Goal: Book appointment/travel/reservation

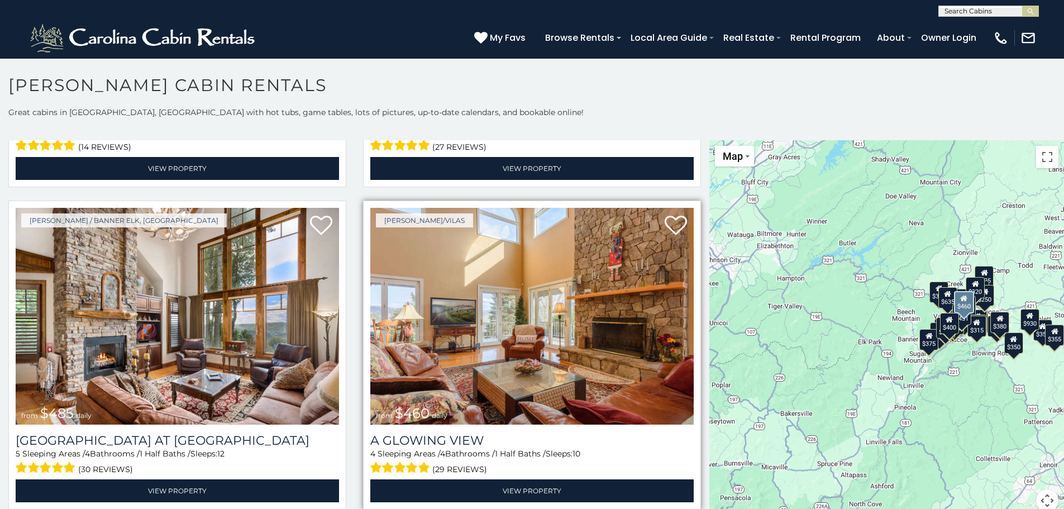
scroll to position [1899, 0]
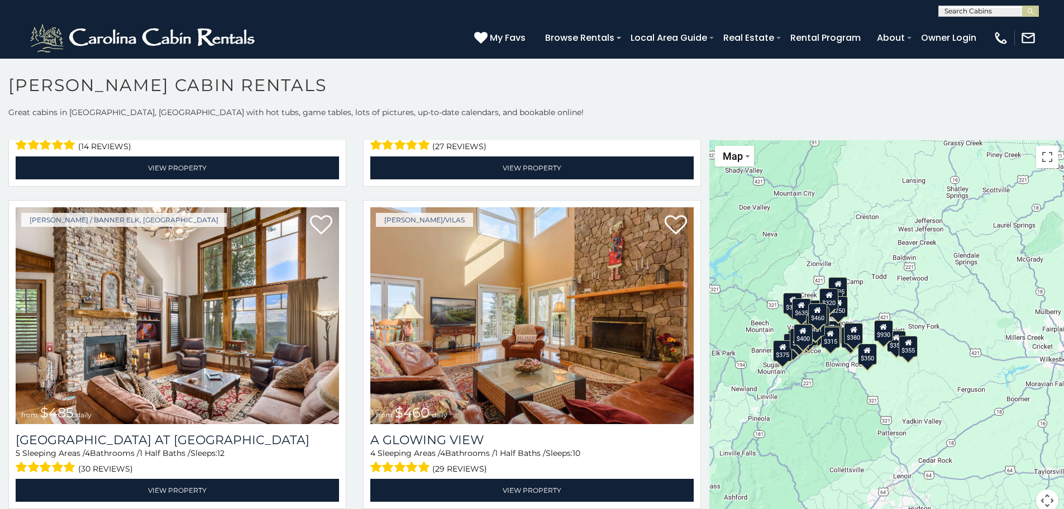
drag, startPoint x: 1000, startPoint y: 370, endPoint x: 852, endPoint y: 381, distance: 148.4
click at [852, 381] on div "$349 $480 $525 $315 $355 $635 $675 $930 $400 $451 $330 $400 $485 $460 $395 $255…" at bounding box center [886, 332] width 355 height 385
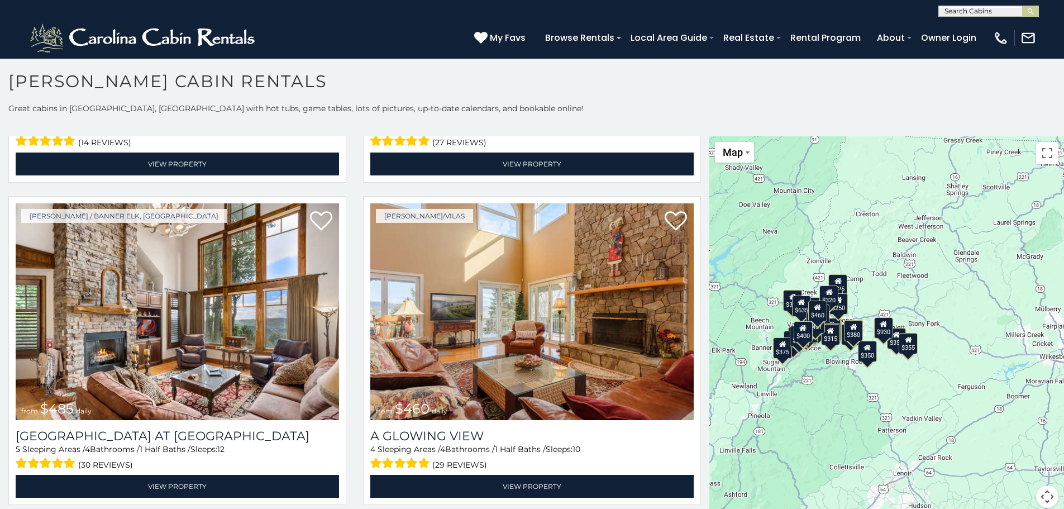
scroll to position [0, 0]
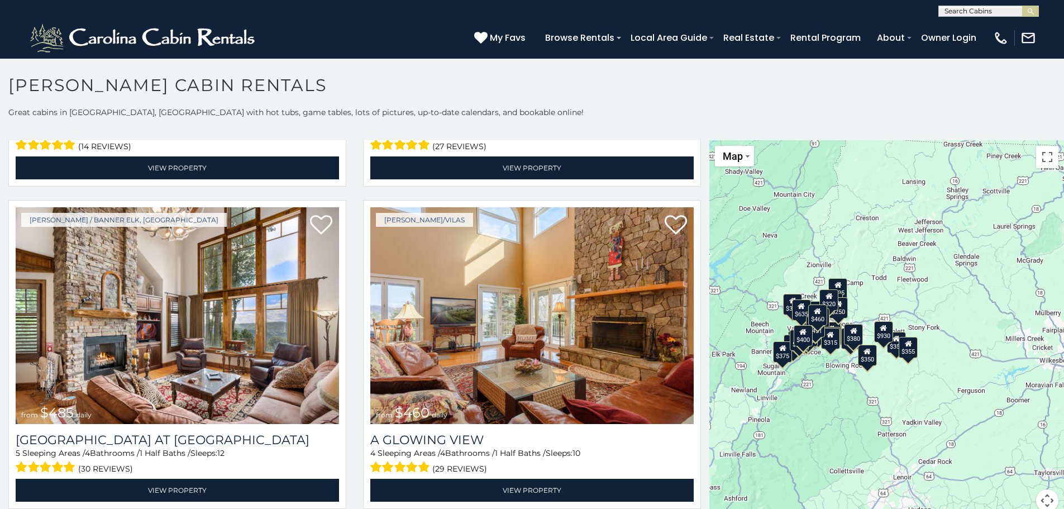
click at [1038, 500] on button "Map camera controls" at bounding box center [1047, 500] width 22 height 22
click at [1008, 448] on button "Zoom in" at bounding box center [1019, 444] width 22 height 22
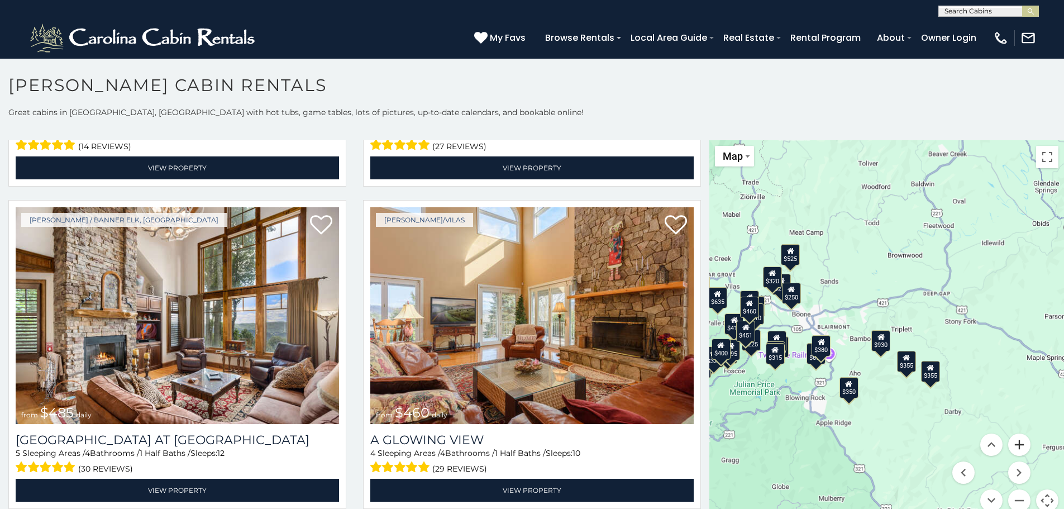
click at [1008, 447] on button "Zoom in" at bounding box center [1019, 444] width 22 height 22
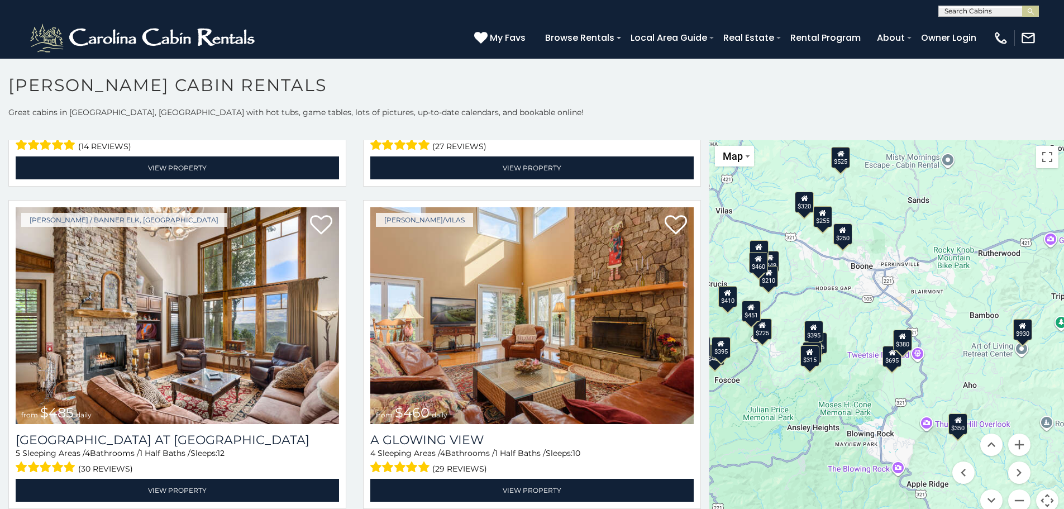
drag, startPoint x: 854, startPoint y: 412, endPoint x: 1003, endPoint y: 381, distance: 152.3
click at [1003, 381] on div "$349 $480 $525 $315 $355 $635 $675 $930 $400 $451 $330 $400 $485 $460 $395 $255…" at bounding box center [886, 332] width 355 height 385
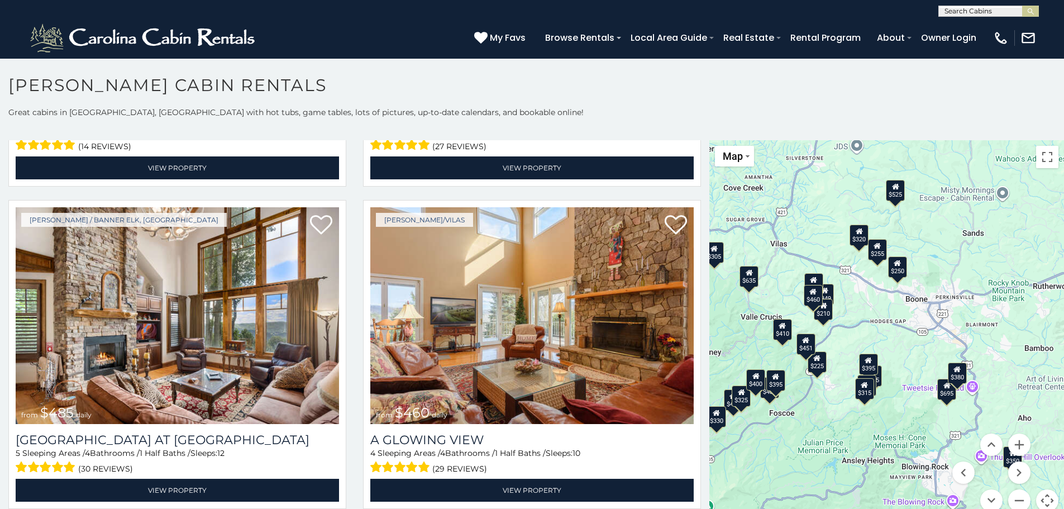
drag, startPoint x: 802, startPoint y: 343, endPoint x: 858, endPoint y: 376, distance: 65.6
click at [858, 376] on div "$480" at bounding box center [866, 385] width 19 height 21
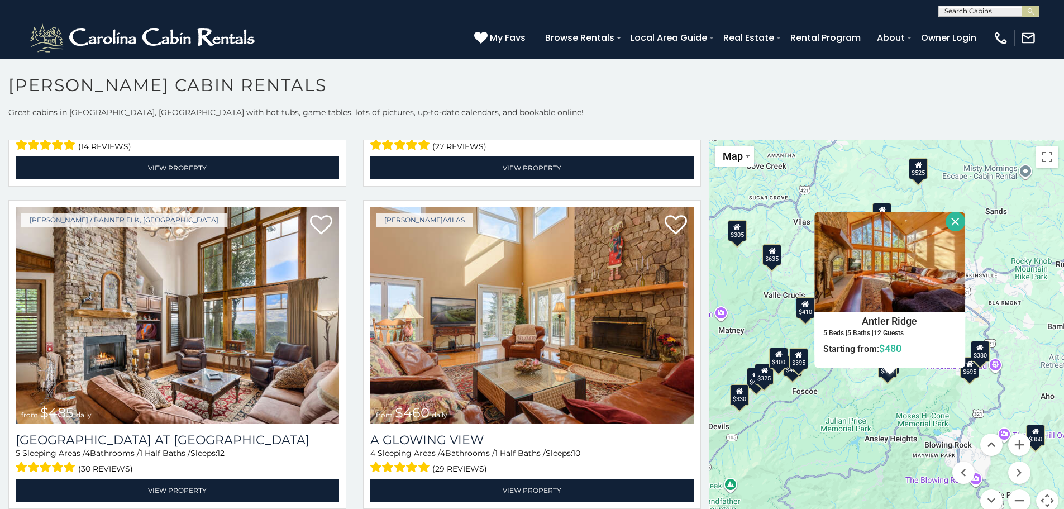
drag, startPoint x: 1015, startPoint y: 262, endPoint x: 1038, endPoint y: 238, distance: 32.8
click at [1038, 238] on div "$349 $480 $525 $315 $355 $635 $675 $930 $400 $451 $330 $400 $485 $460 $395 $255…" at bounding box center [886, 332] width 355 height 385
click at [905, 438] on div "$349 $480 $525 $315 $355 $635 $675 $930 $400 $451 $330 $400 $485 $460 $395 $255…" at bounding box center [886, 332] width 355 height 385
click at [946, 227] on button "Close" at bounding box center [956, 222] width 20 height 20
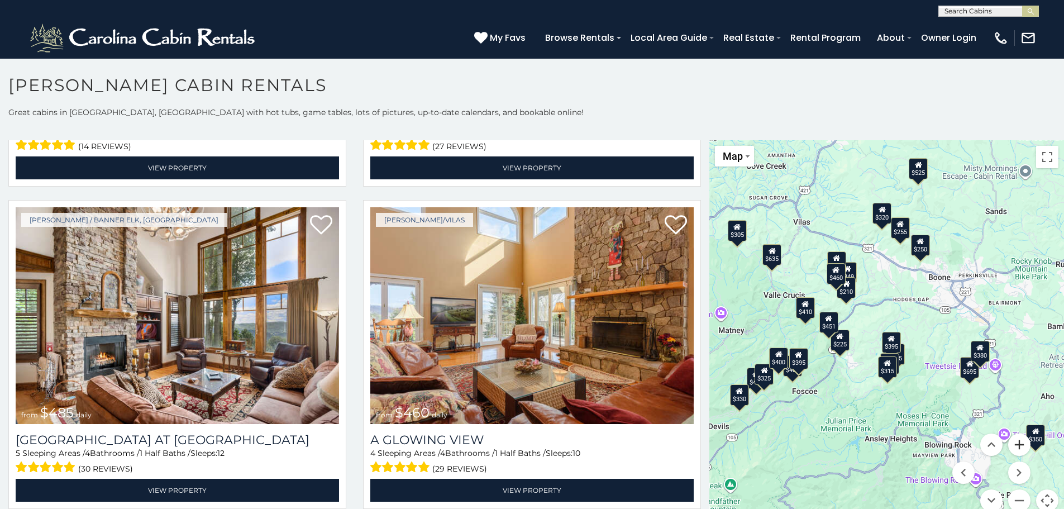
click at [1018, 445] on button "Zoom in" at bounding box center [1019, 444] width 22 height 22
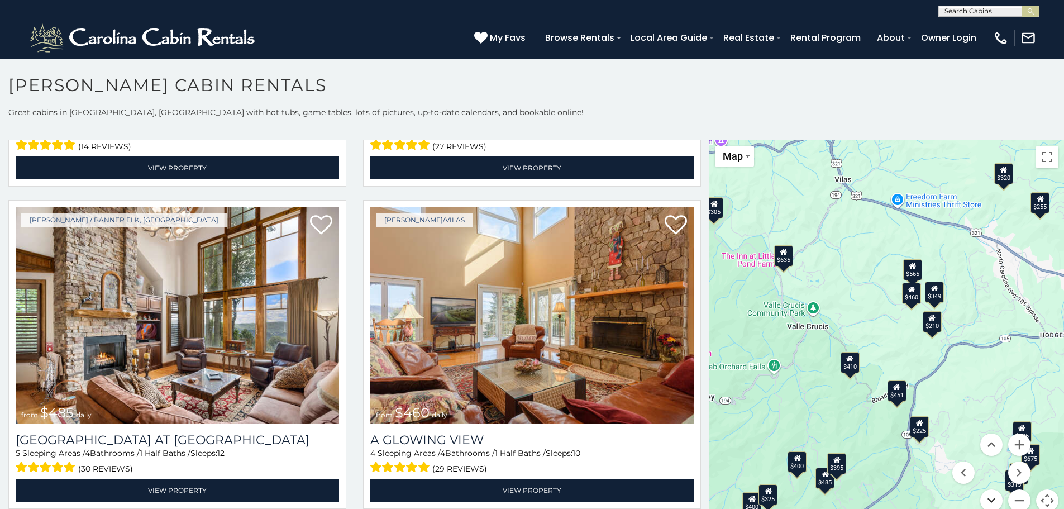
drag, startPoint x: 857, startPoint y: 429, endPoint x: 989, endPoint y: 499, distance: 149.2
click at [989, 499] on div "$349 $480 $525 $315 $355 $635 $675 $930 $400 $451 $330 $400 $485 $460 $395 $255…" at bounding box center [886, 332] width 355 height 385
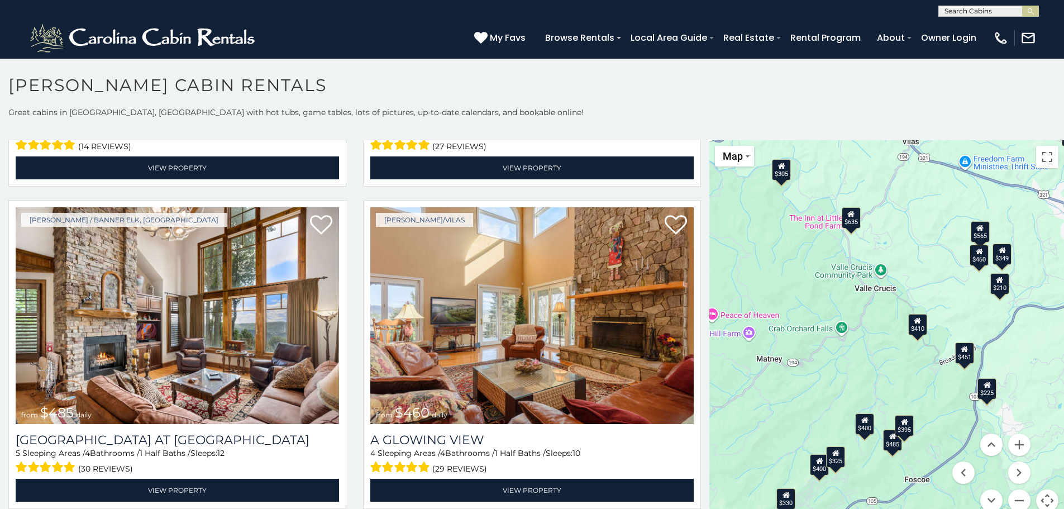
drag, startPoint x: 814, startPoint y: 470, endPoint x: 881, endPoint y: 431, distance: 78.1
click at [884, 431] on div "$485" at bounding box center [893, 439] width 19 height 21
